Goal: Task Accomplishment & Management: Complete application form

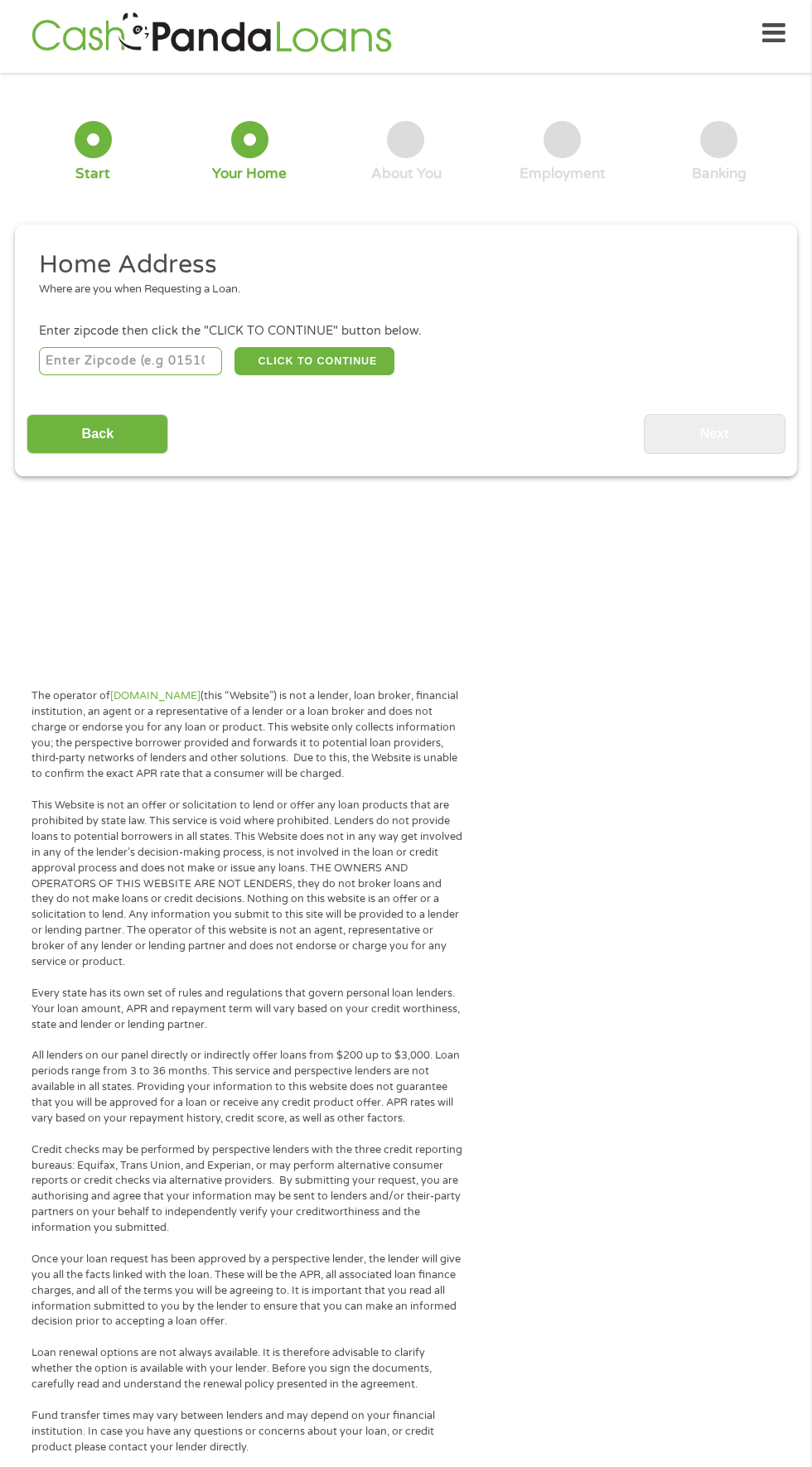
scroll to position [7, 0]
click at [168, 356] on input "number" at bounding box center [131, 360] width 184 height 29
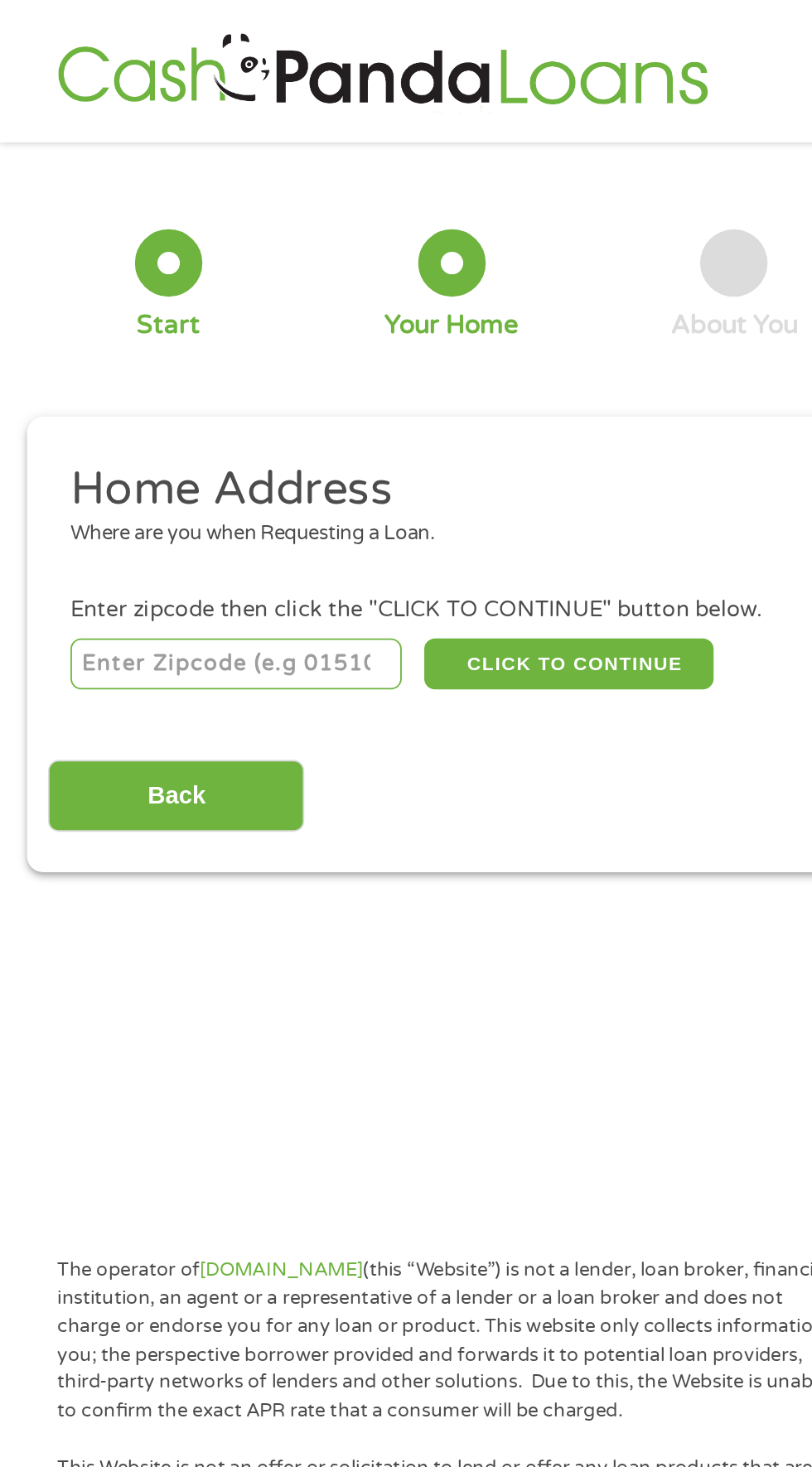
scroll to position [0, 0]
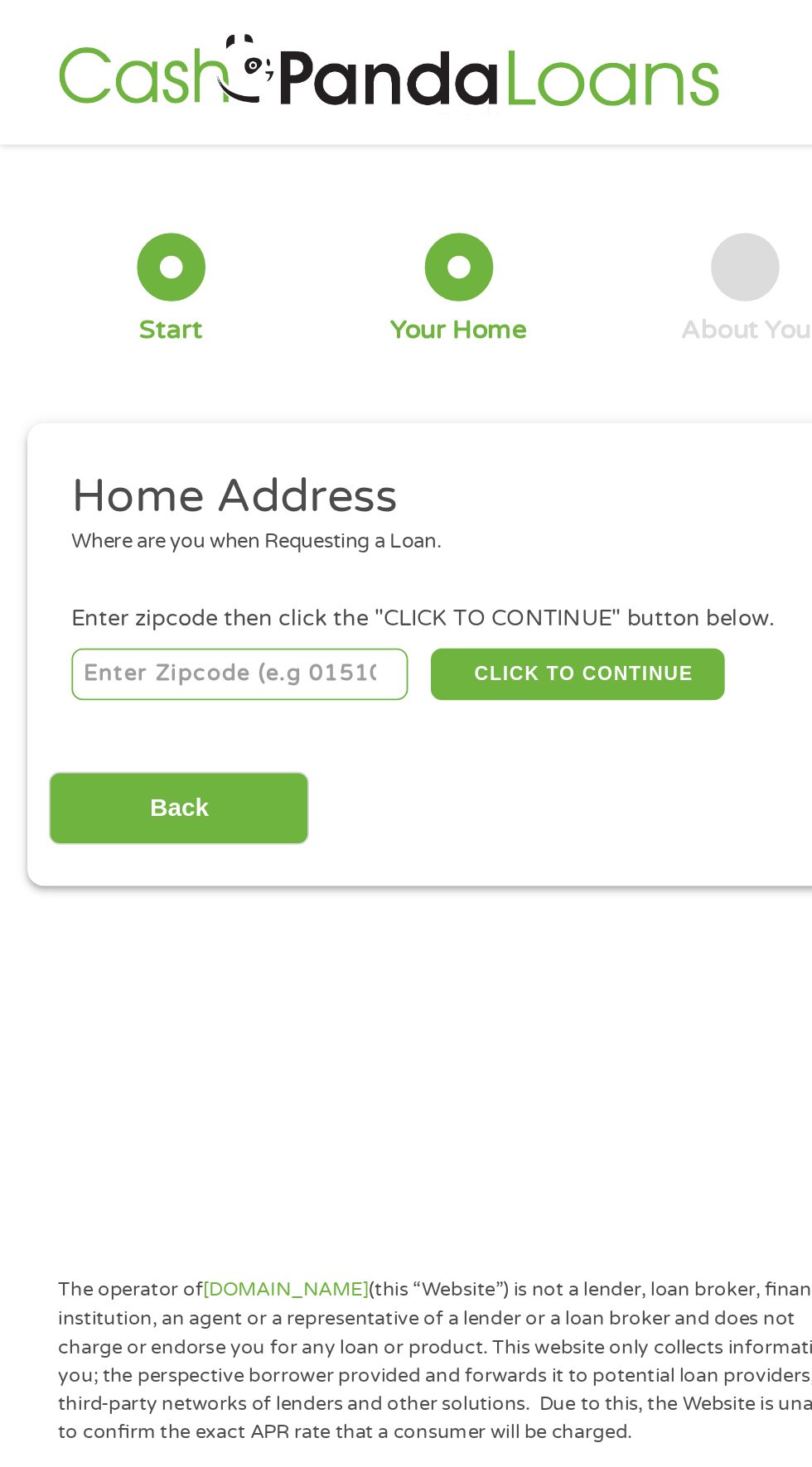
type input "61108"
select select "[US_STATE]"
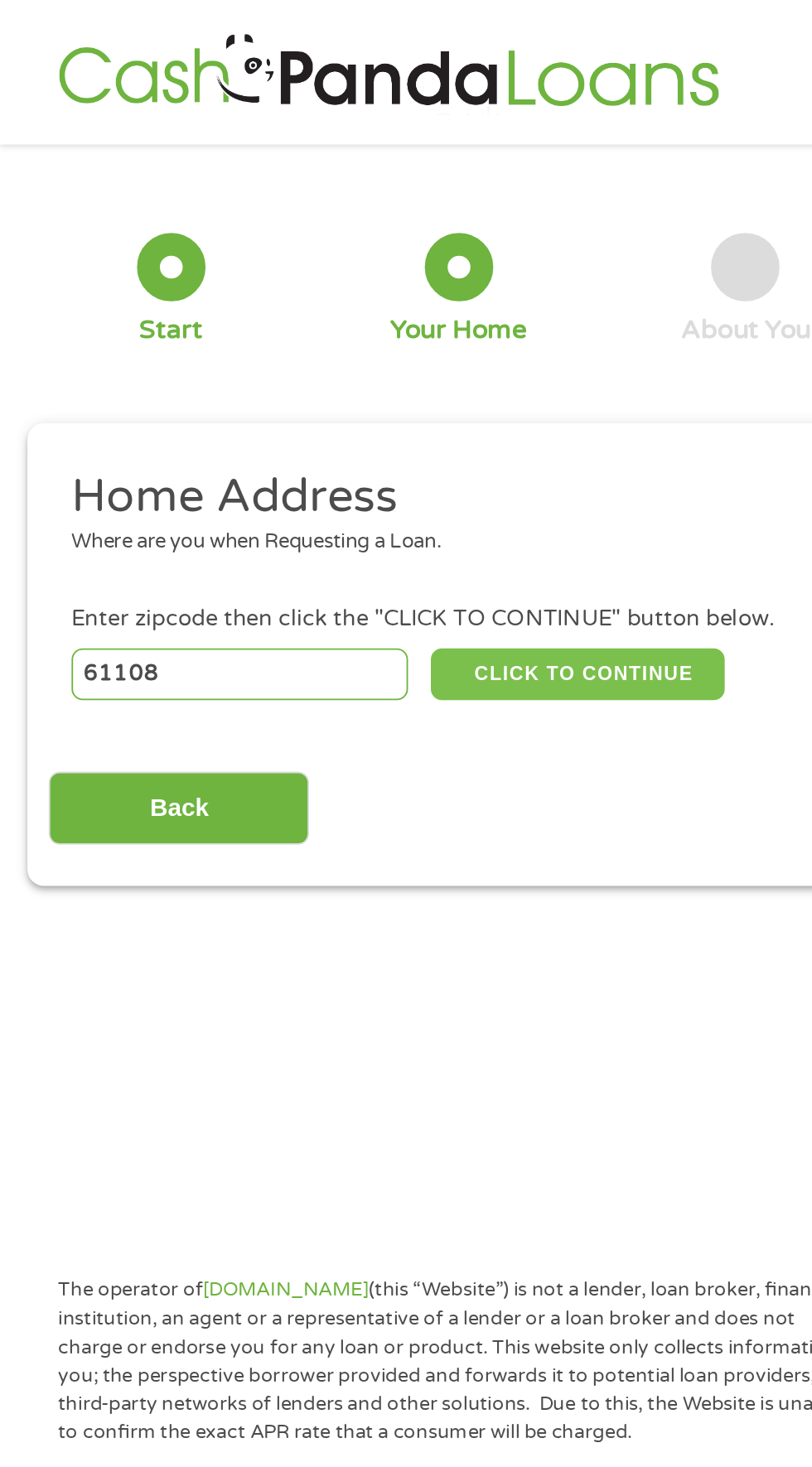
click at [347, 367] on button "CLICK TO CONTINUE" at bounding box center [314, 367] width 160 height 29
type input "61108"
type input "Rockford"
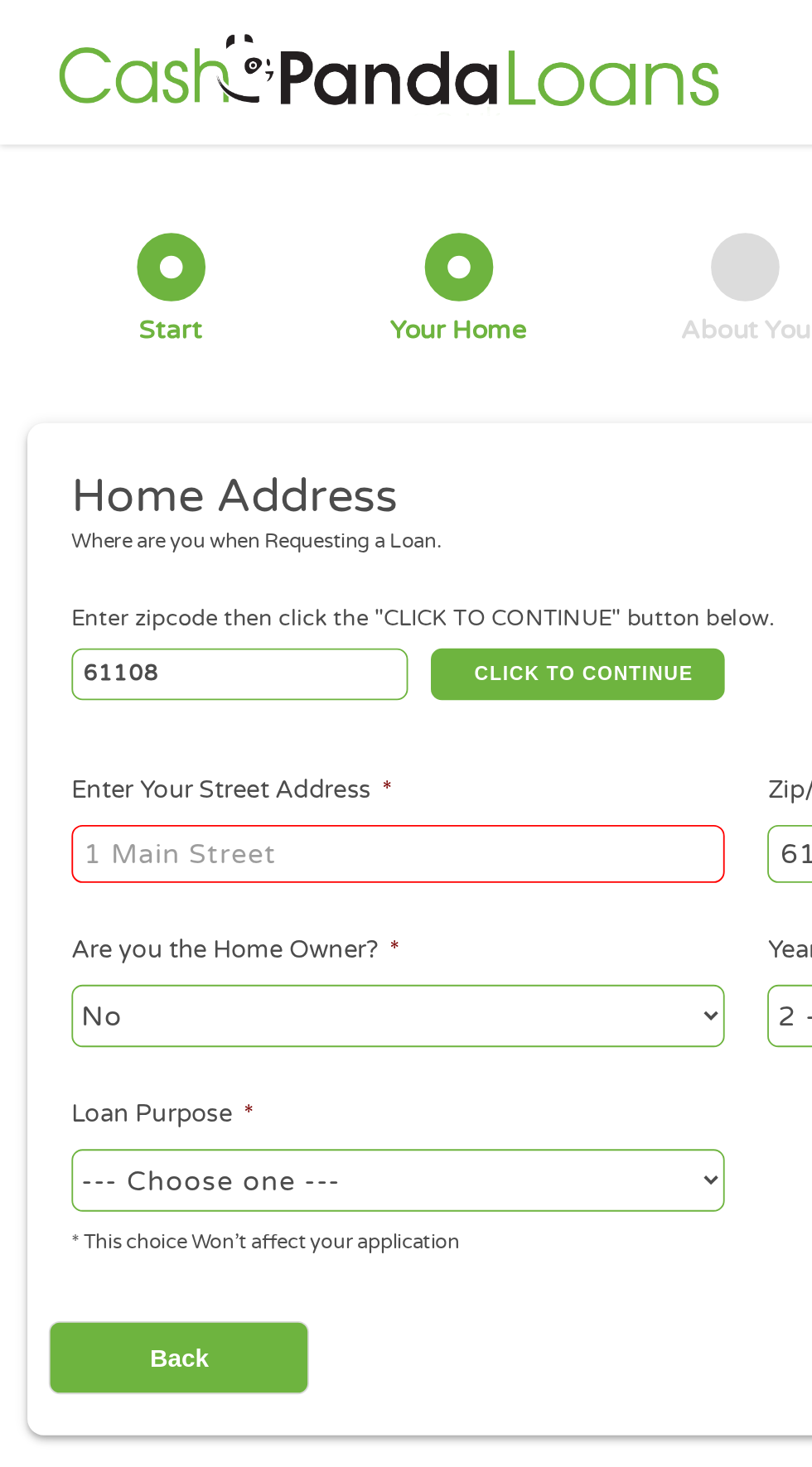
click at [305, 458] on input "Enter Your Street Address *" at bounding box center [217, 464] width 355 height 31
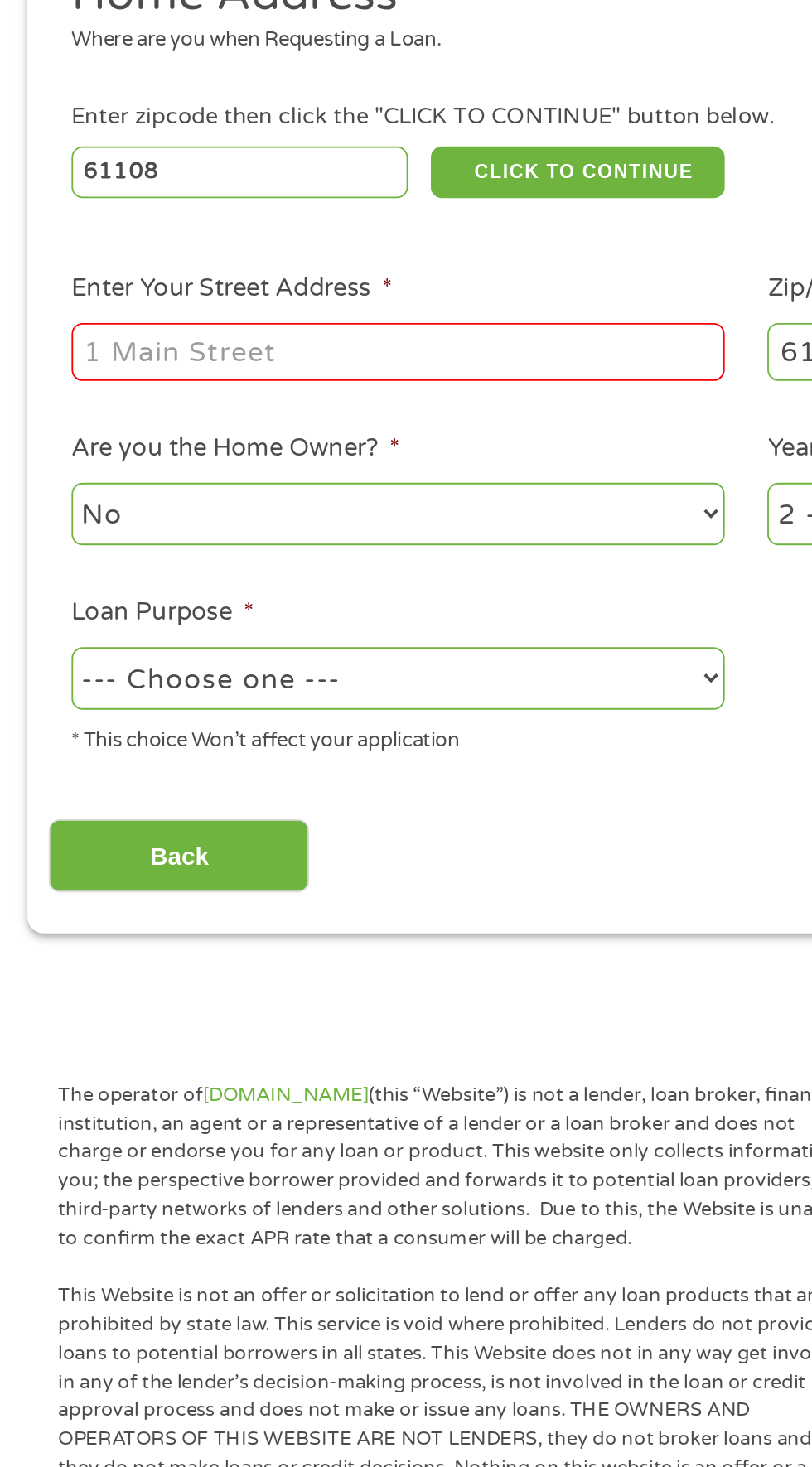
type input "[STREET_ADDRESS]"
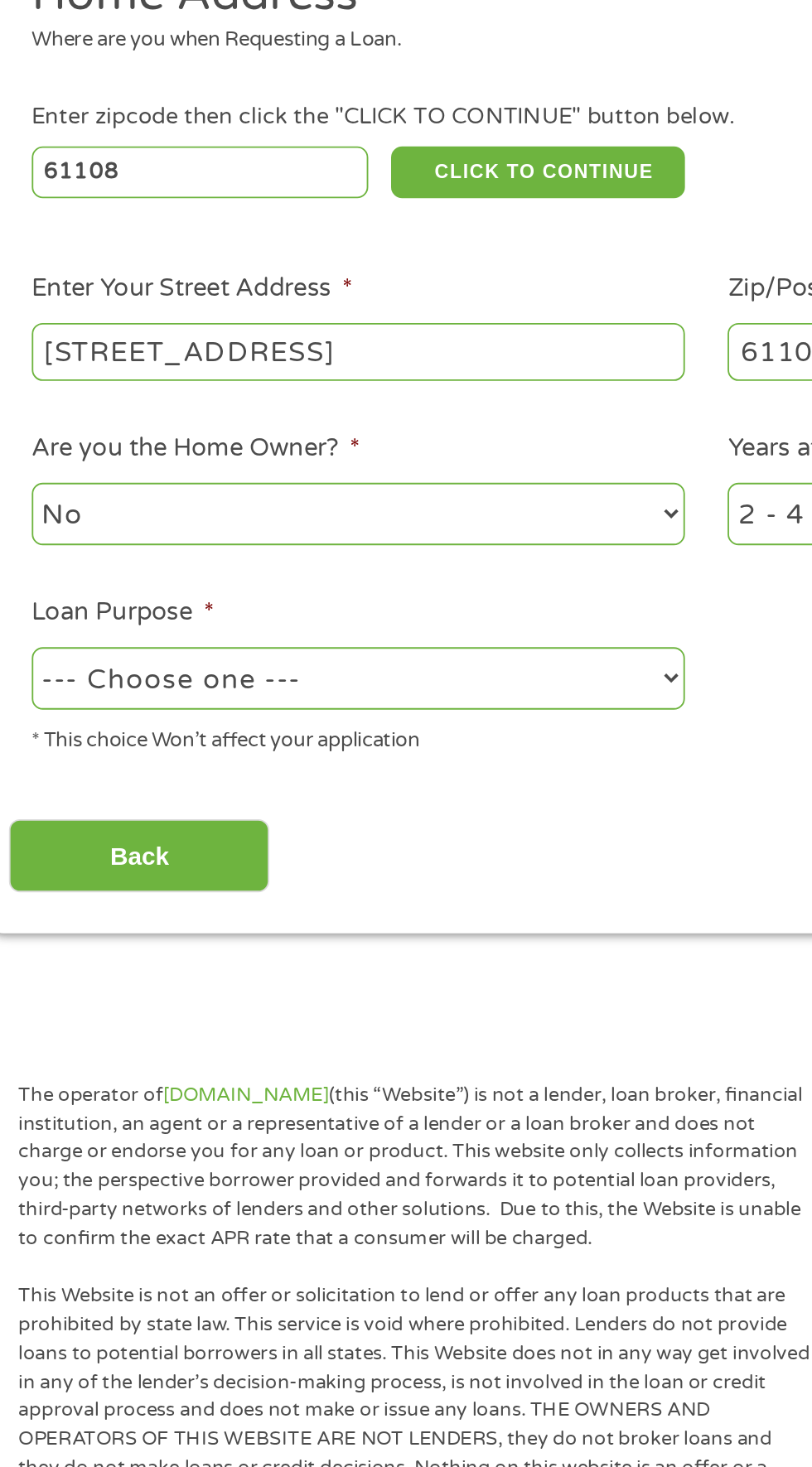
click at [342, 645] on select "--- Choose one --- Pay Bills Debt Consolidation Home Improvement Major Purchase…" at bounding box center [217, 642] width 355 height 34
select select "other"
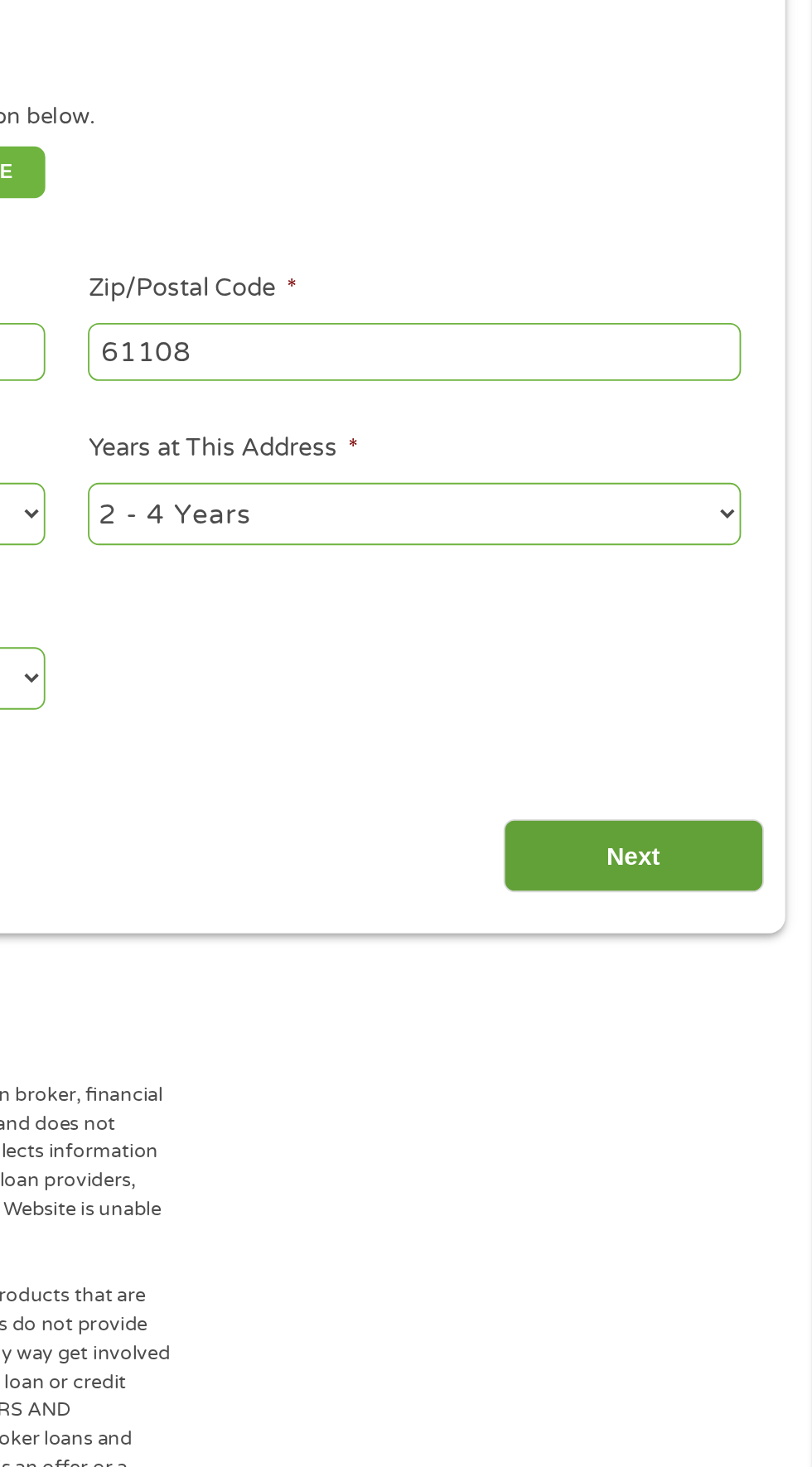
click at [726, 741] on input "Next" at bounding box center [714, 739] width 142 height 40
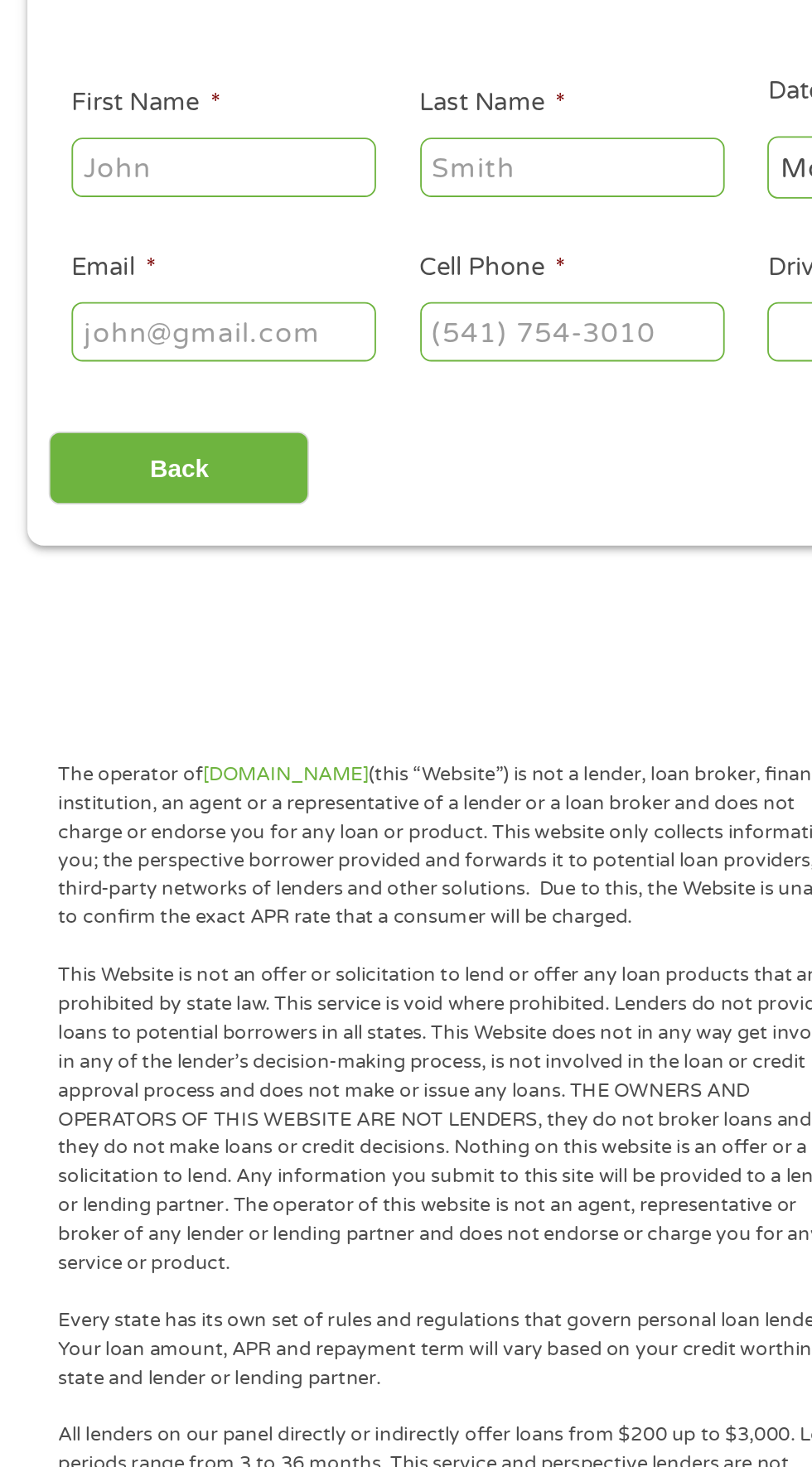
click at [164, 368] on input "First Name *" at bounding box center [122, 363] width 166 height 31
type input "[PERSON_NAME]"
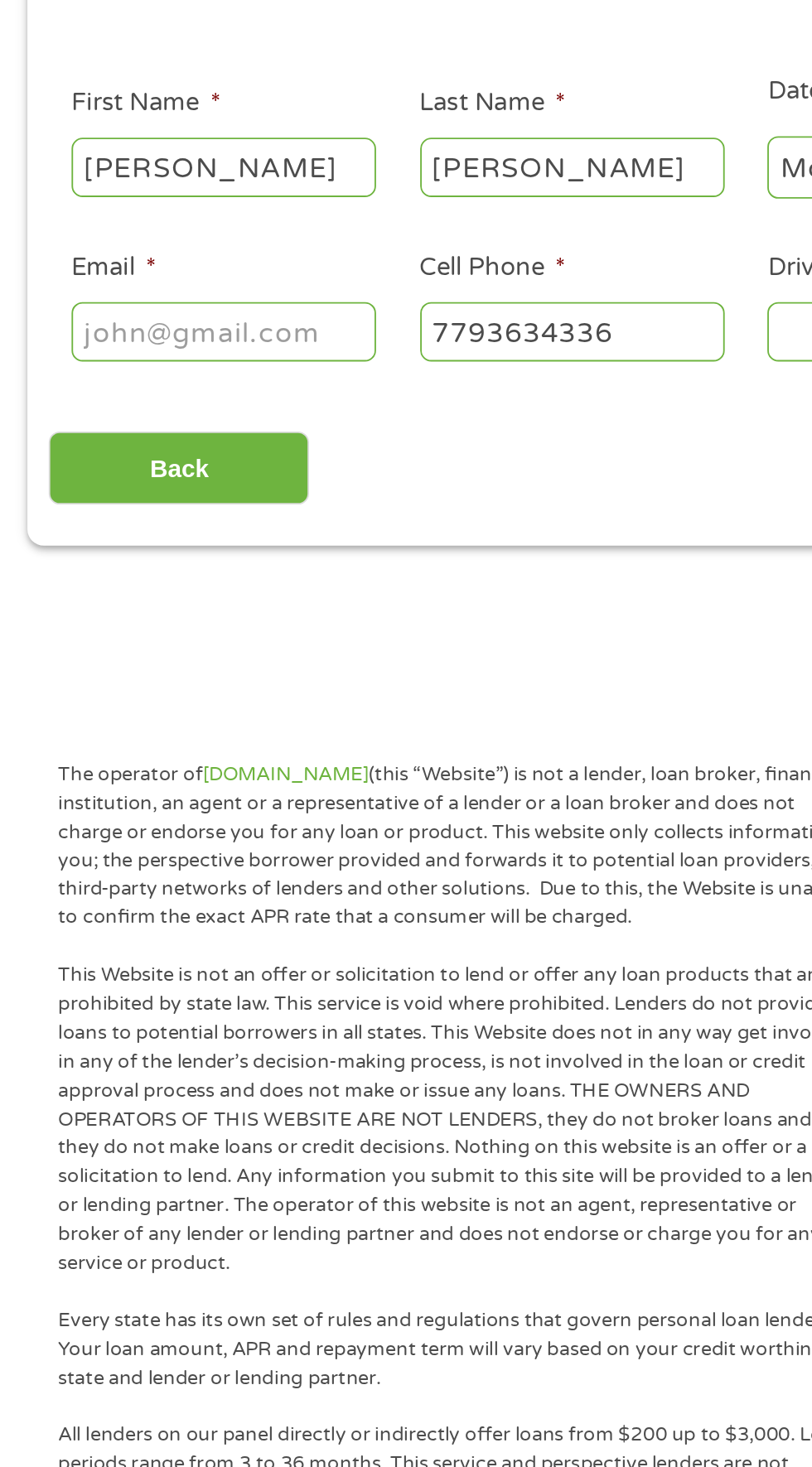
type input "[PHONE_NUMBER]"
click at [143, 447] on input "Email *" at bounding box center [122, 452] width 166 height 31
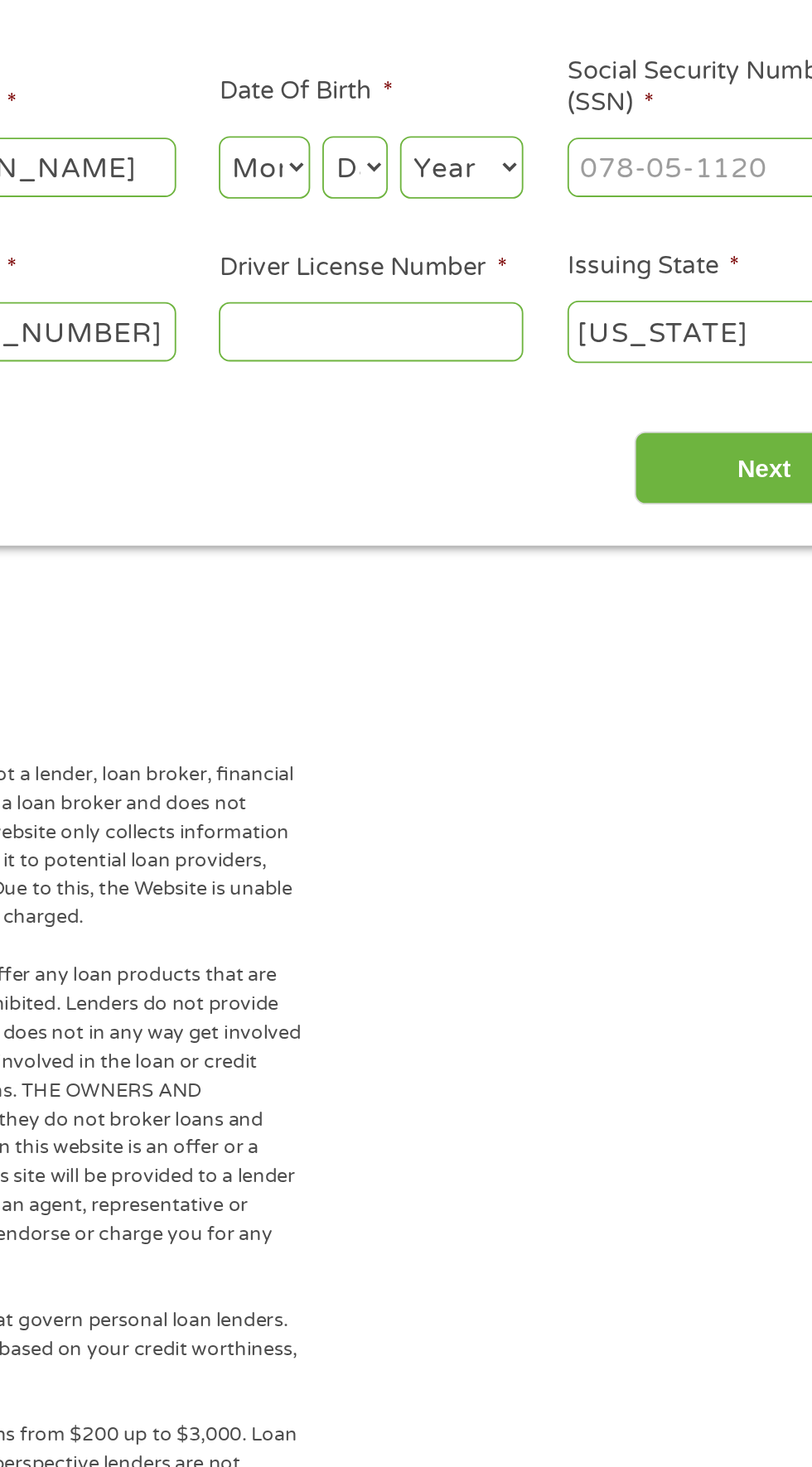
type input "[EMAIL_ADDRESS][DOMAIN_NAME]"
